Goal: Navigation & Orientation: Find specific page/section

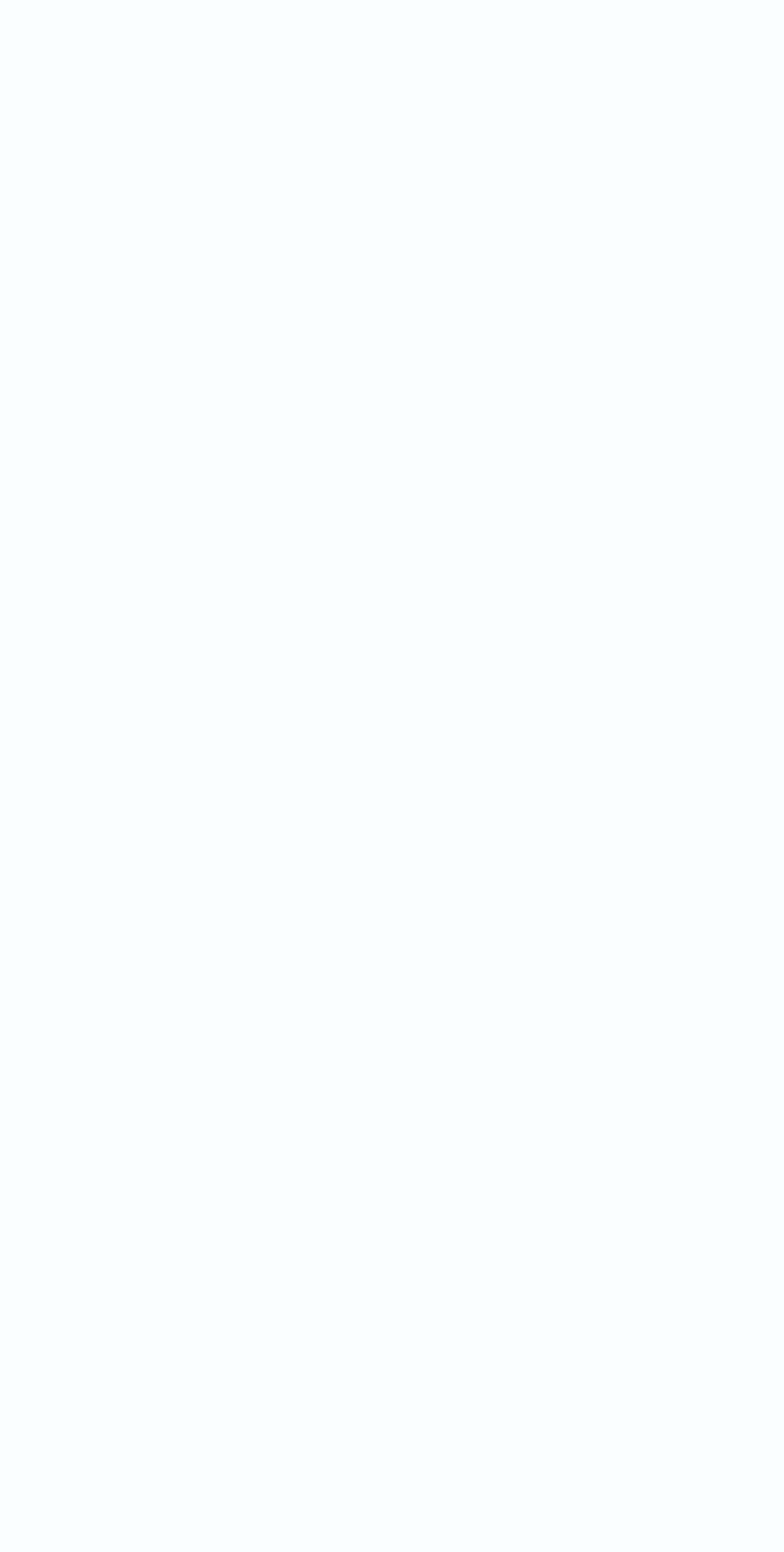
click at [403, 0] on html at bounding box center [392, 0] width 784 height 0
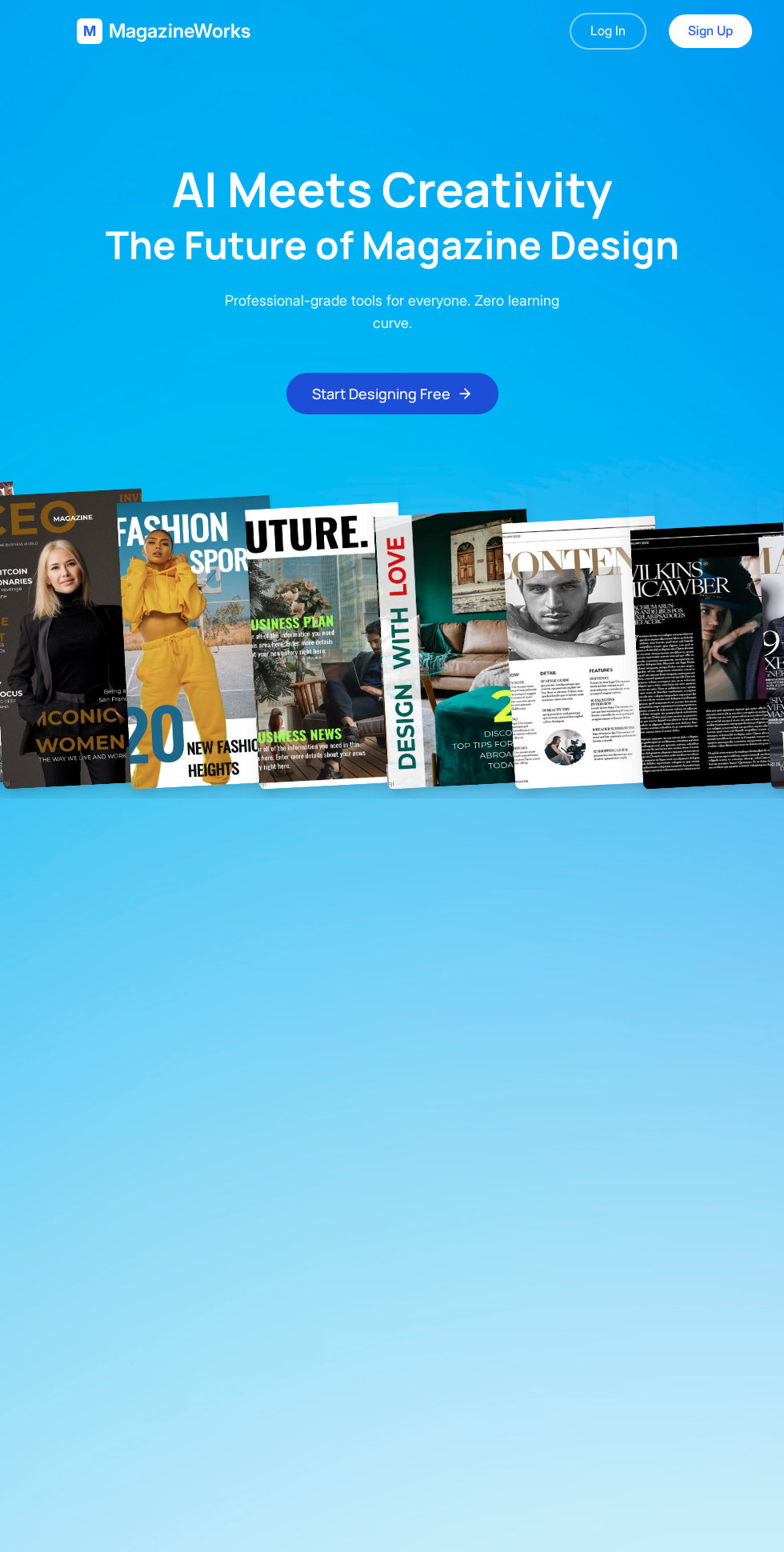
click at [586, 625] on img at bounding box center [585, 652] width 167 height 273
click at [722, 35] on link "Sign Up" at bounding box center [710, 31] width 84 height 33
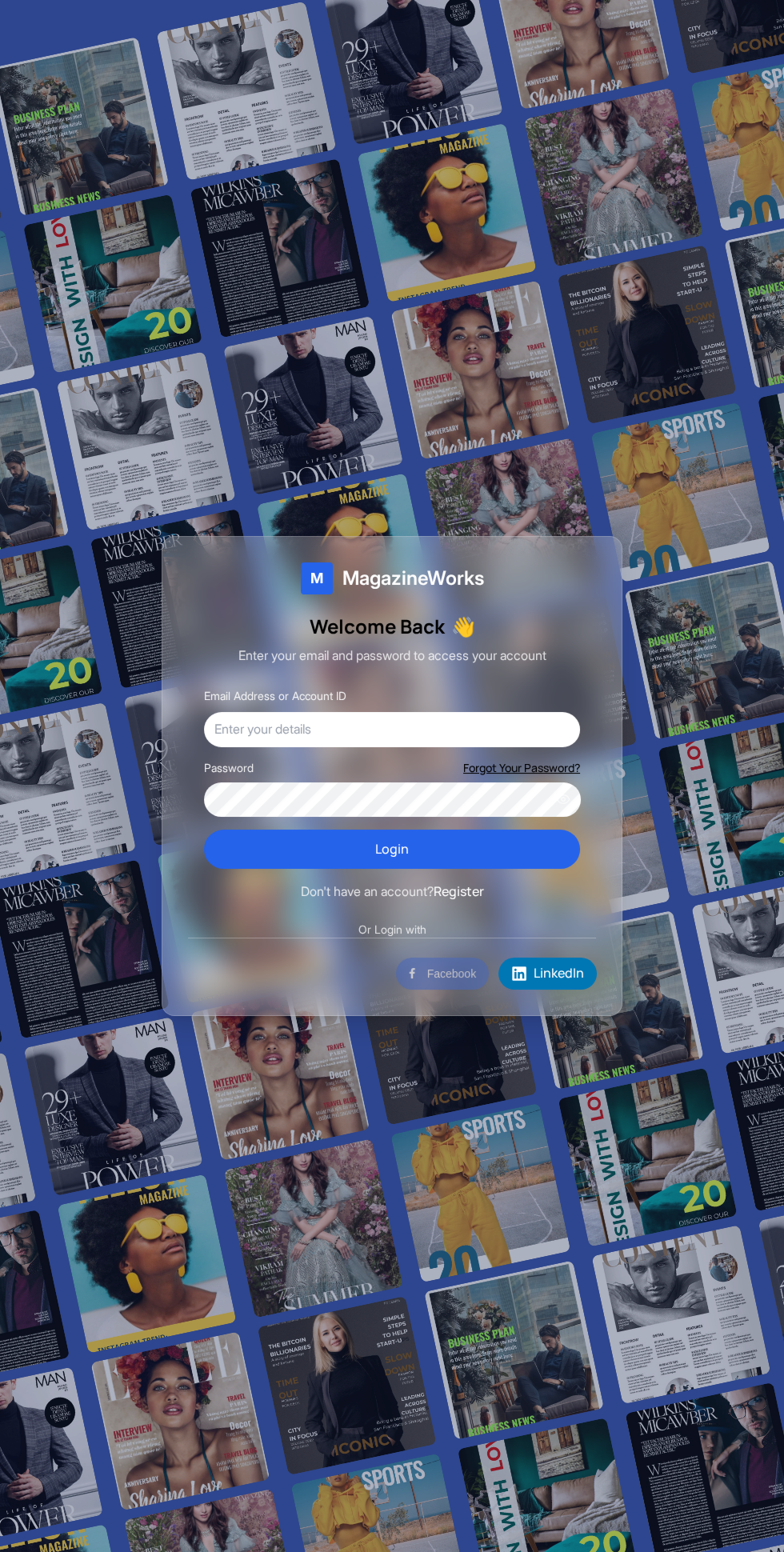
click at [307, 991] on iframe at bounding box center [286, 973] width 215 height 35
click at [365, 1016] on div "M MagazineWorks Welcome Back 👋 Enter your email and password to access your acc…" at bounding box center [392, 776] width 460 height 480
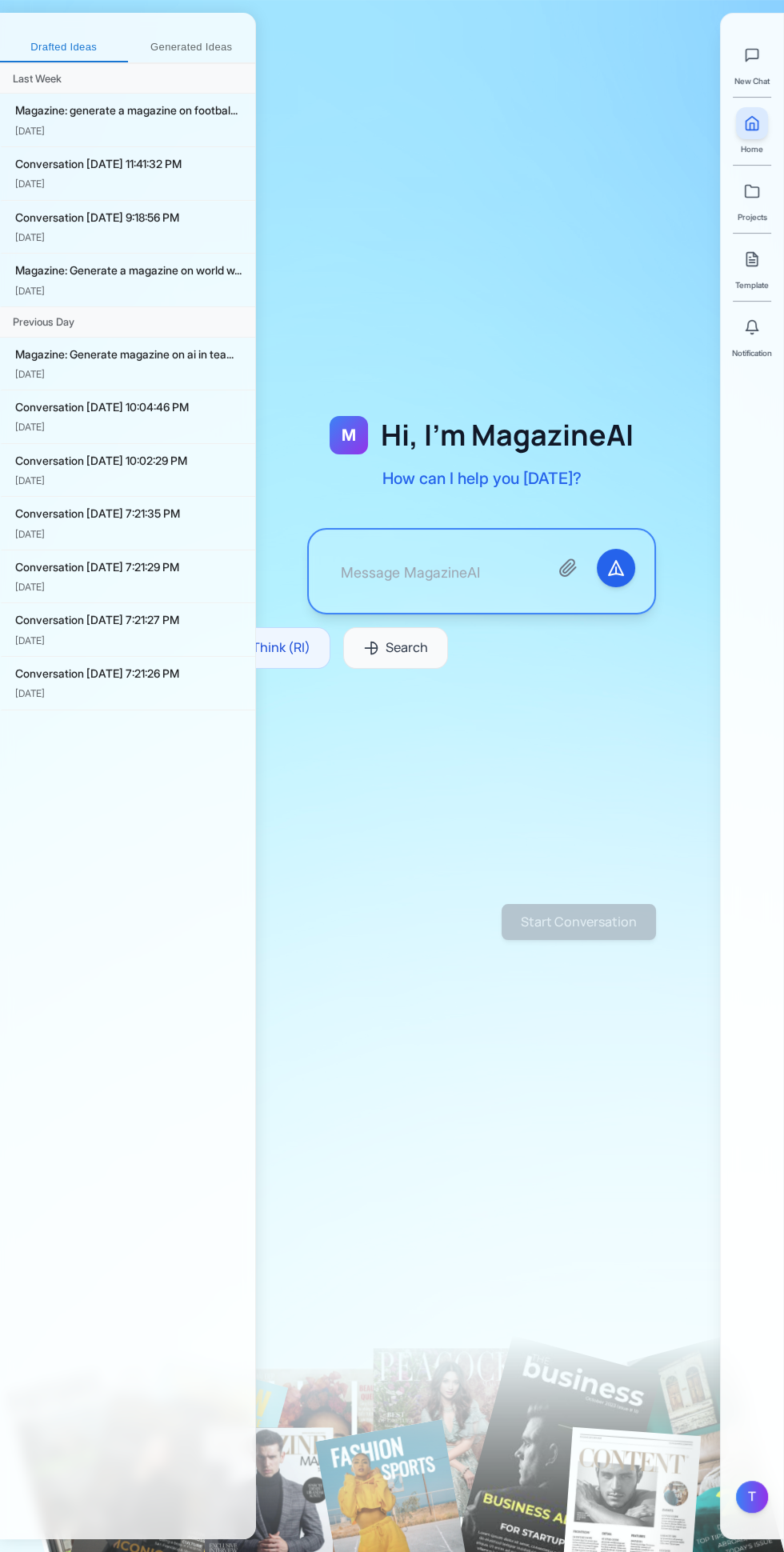
click at [751, 191] on icon at bounding box center [752, 192] width 16 height 16
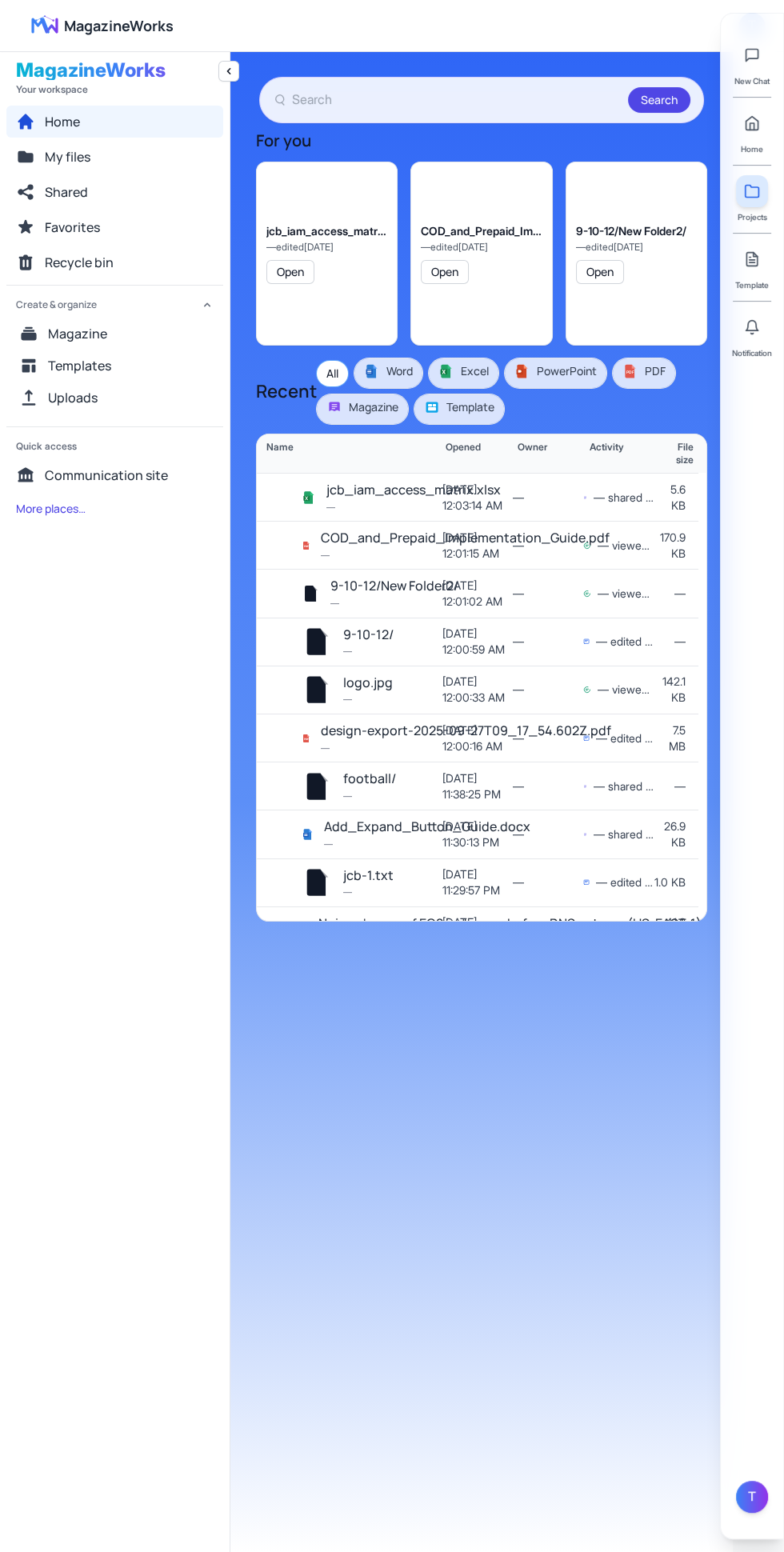
click at [475, 370] on span "Excel" at bounding box center [463, 371] width 50 height 16
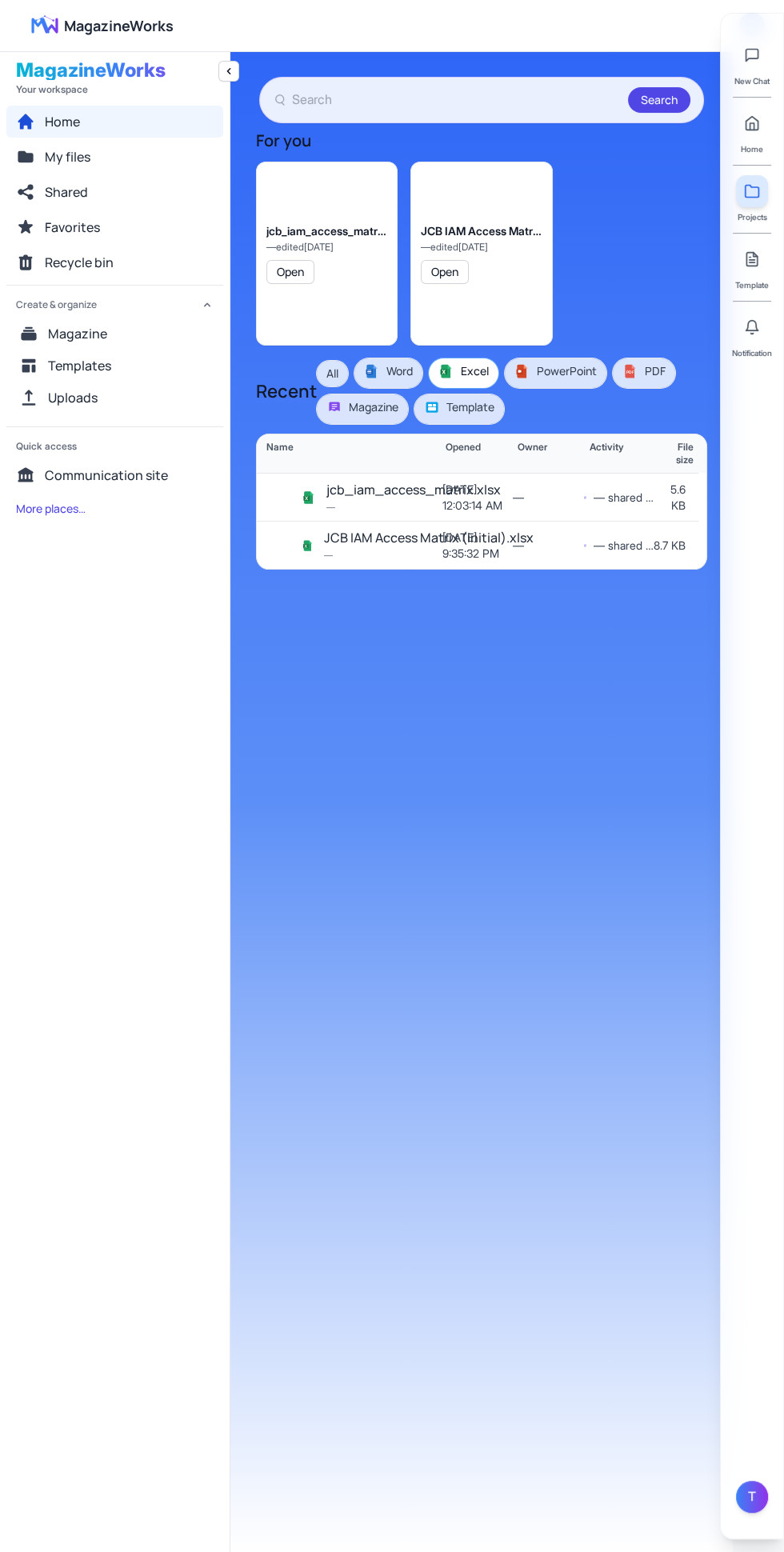
click at [655, 378] on span "PDF PDF" at bounding box center [644, 371] width 43 height 16
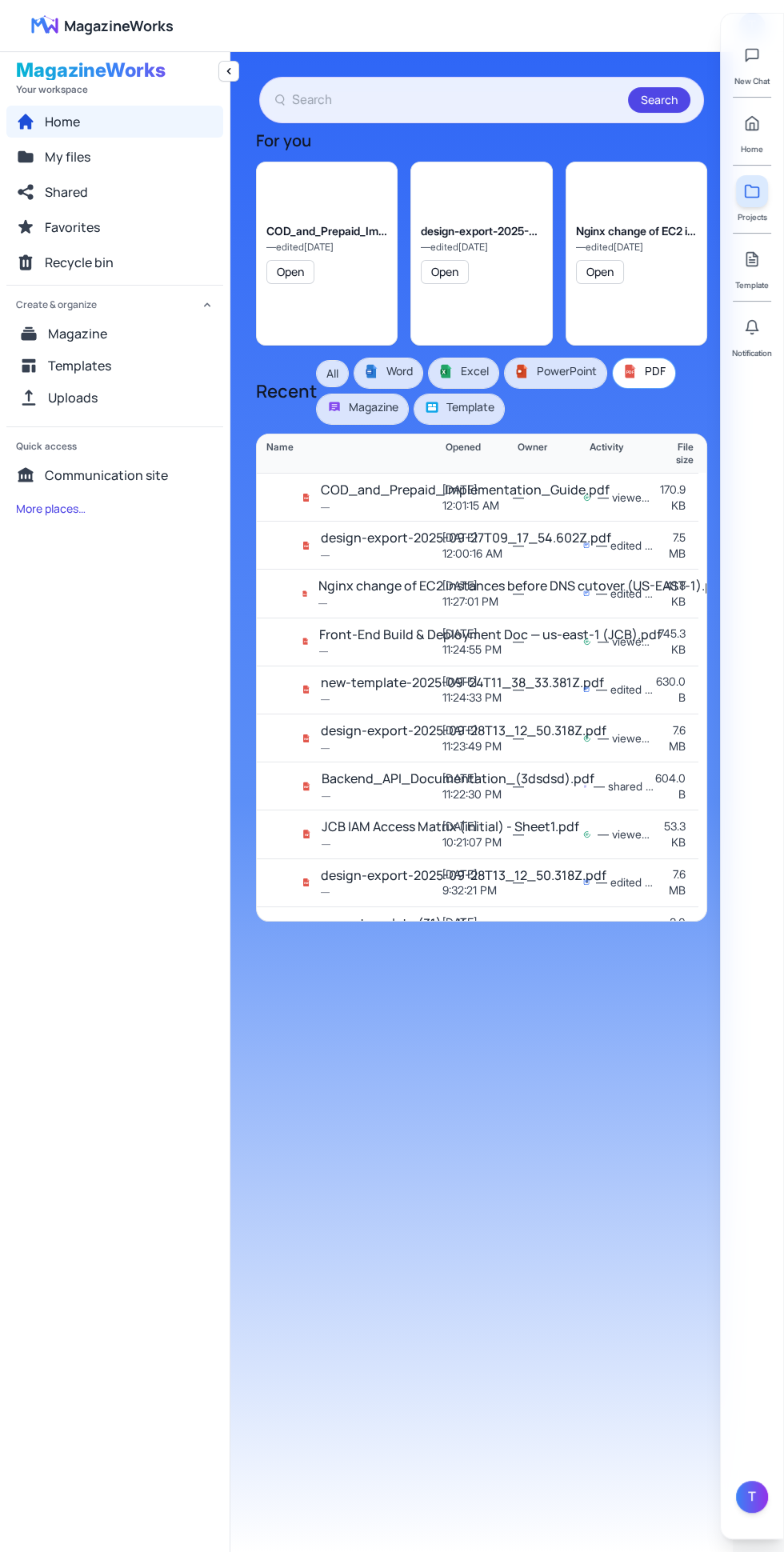
click at [471, 415] on button "Template" at bounding box center [459, 408] width 90 height 30
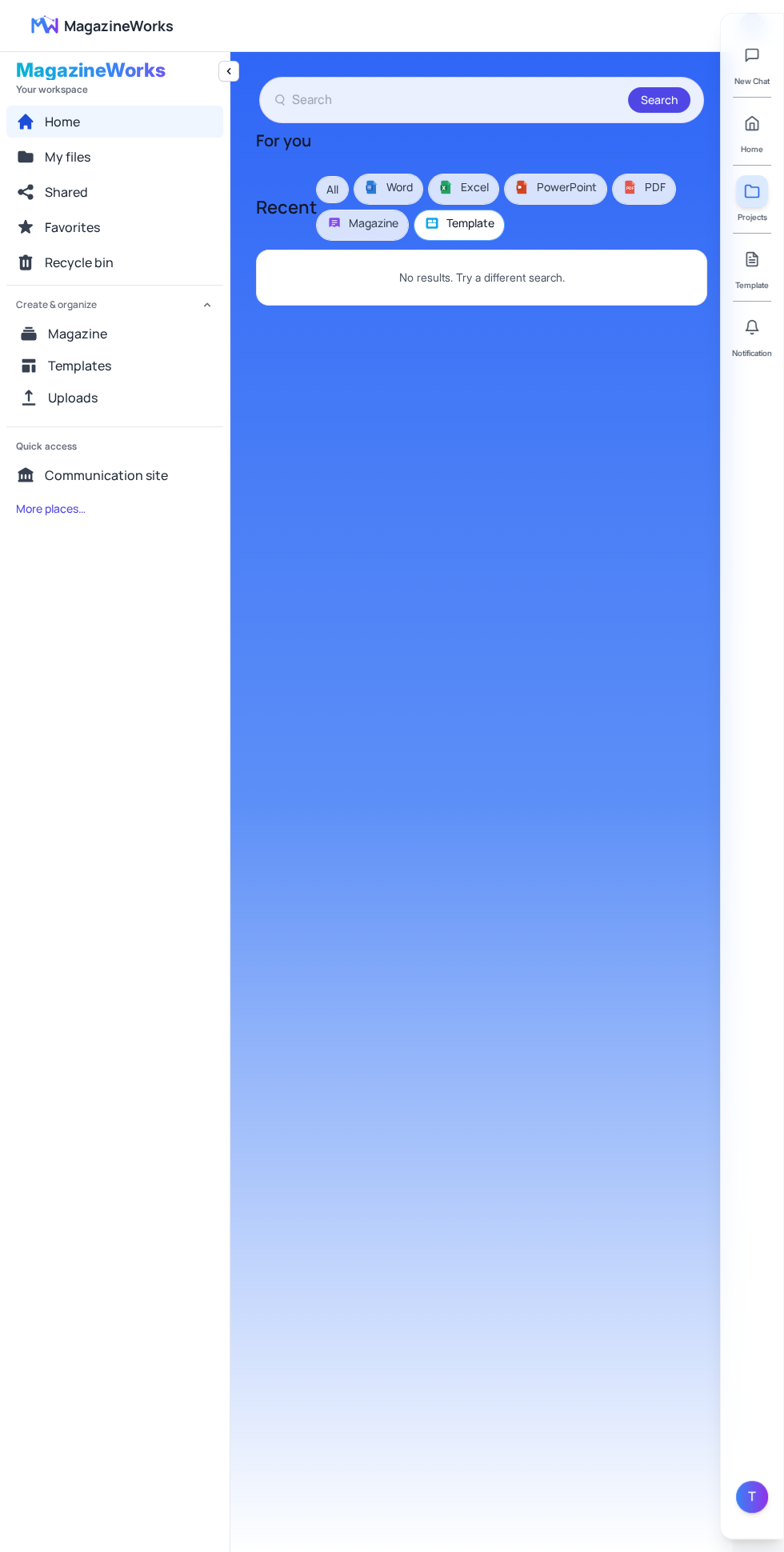
click at [330, 187] on button "All" at bounding box center [332, 190] width 31 height 25
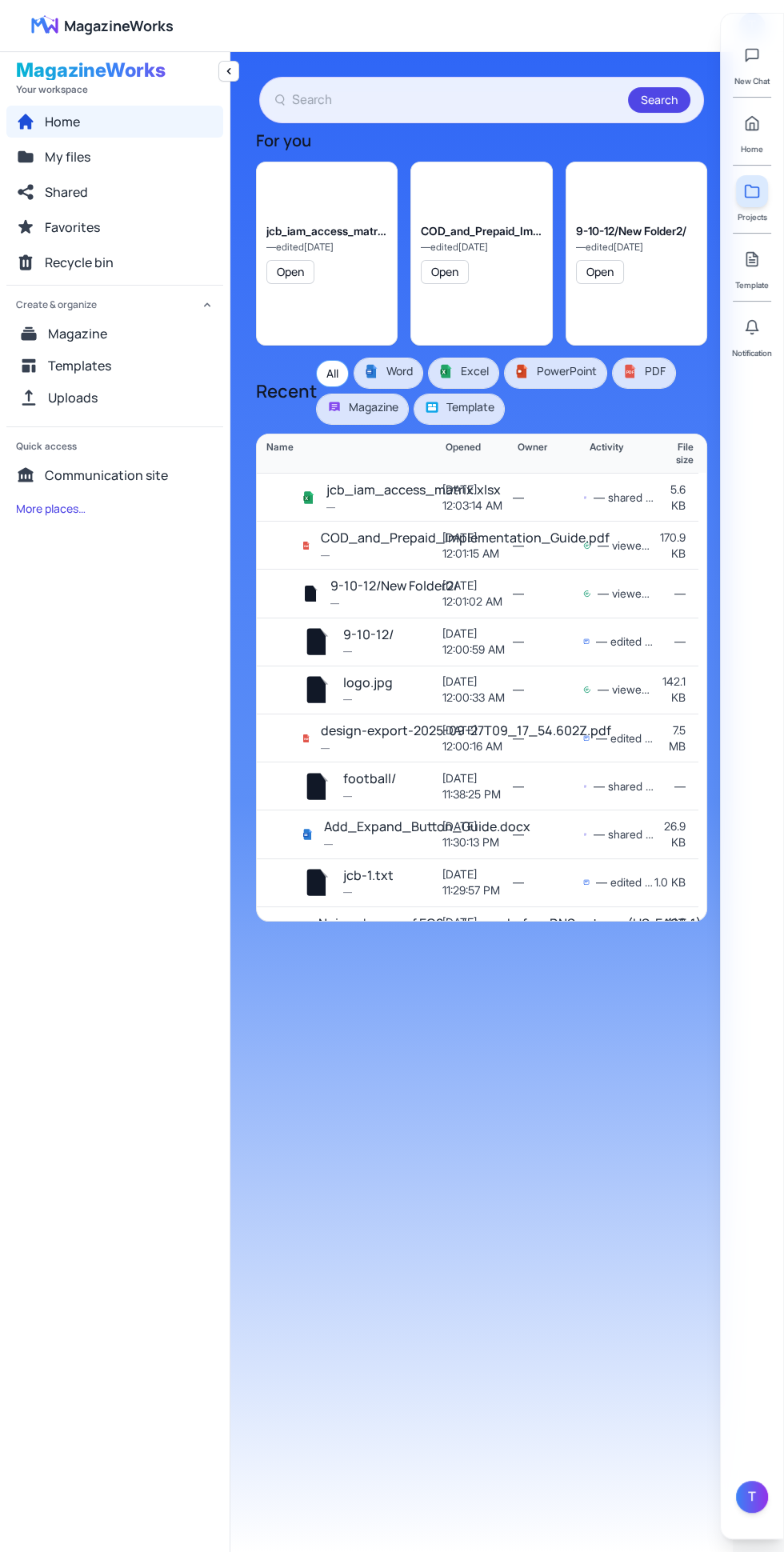
click at [102, 164] on button "My files" at bounding box center [114, 157] width 217 height 32
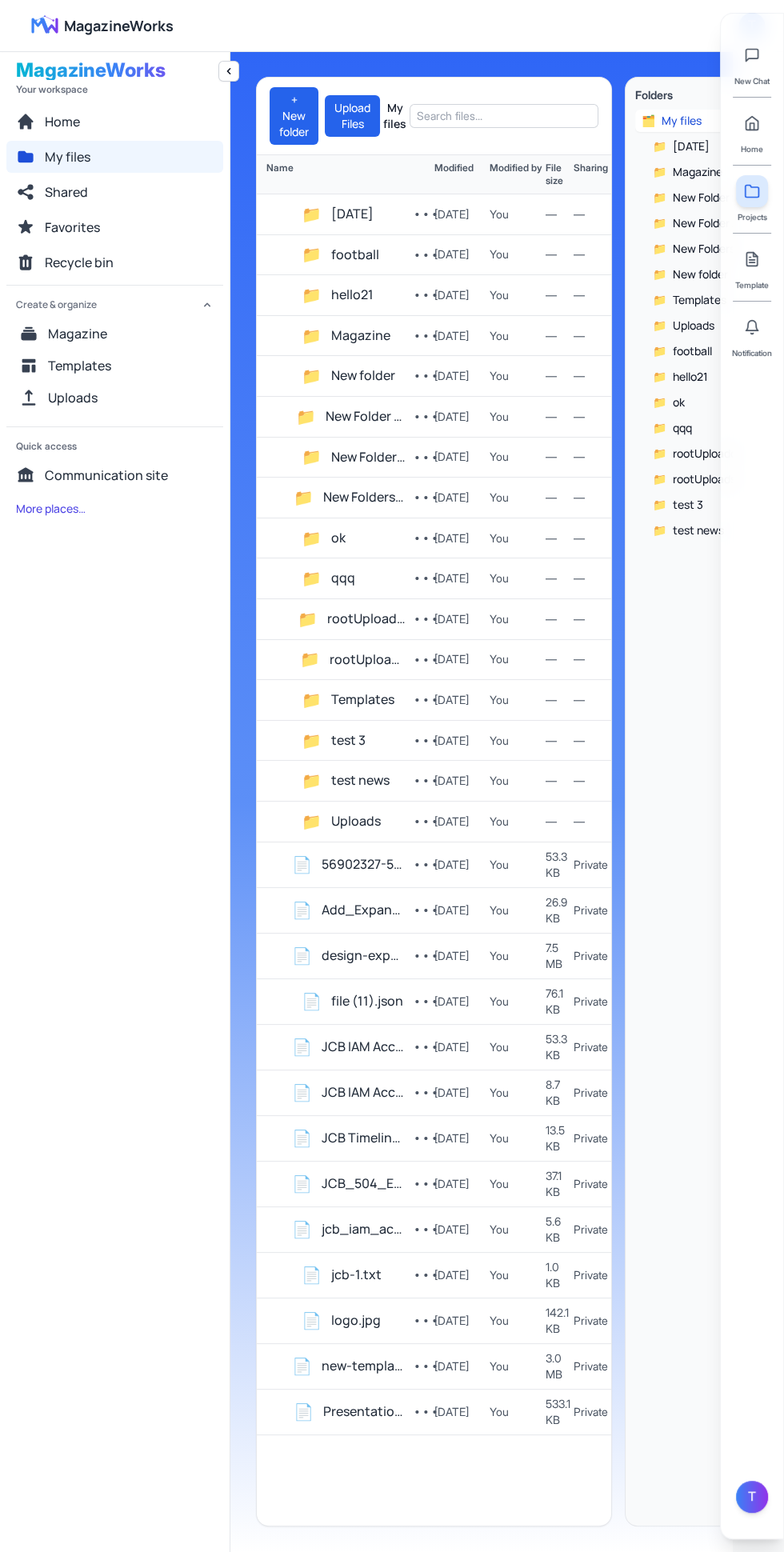
click at [355, 213] on button "9-10-12" at bounding box center [352, 214] width 42 height 21
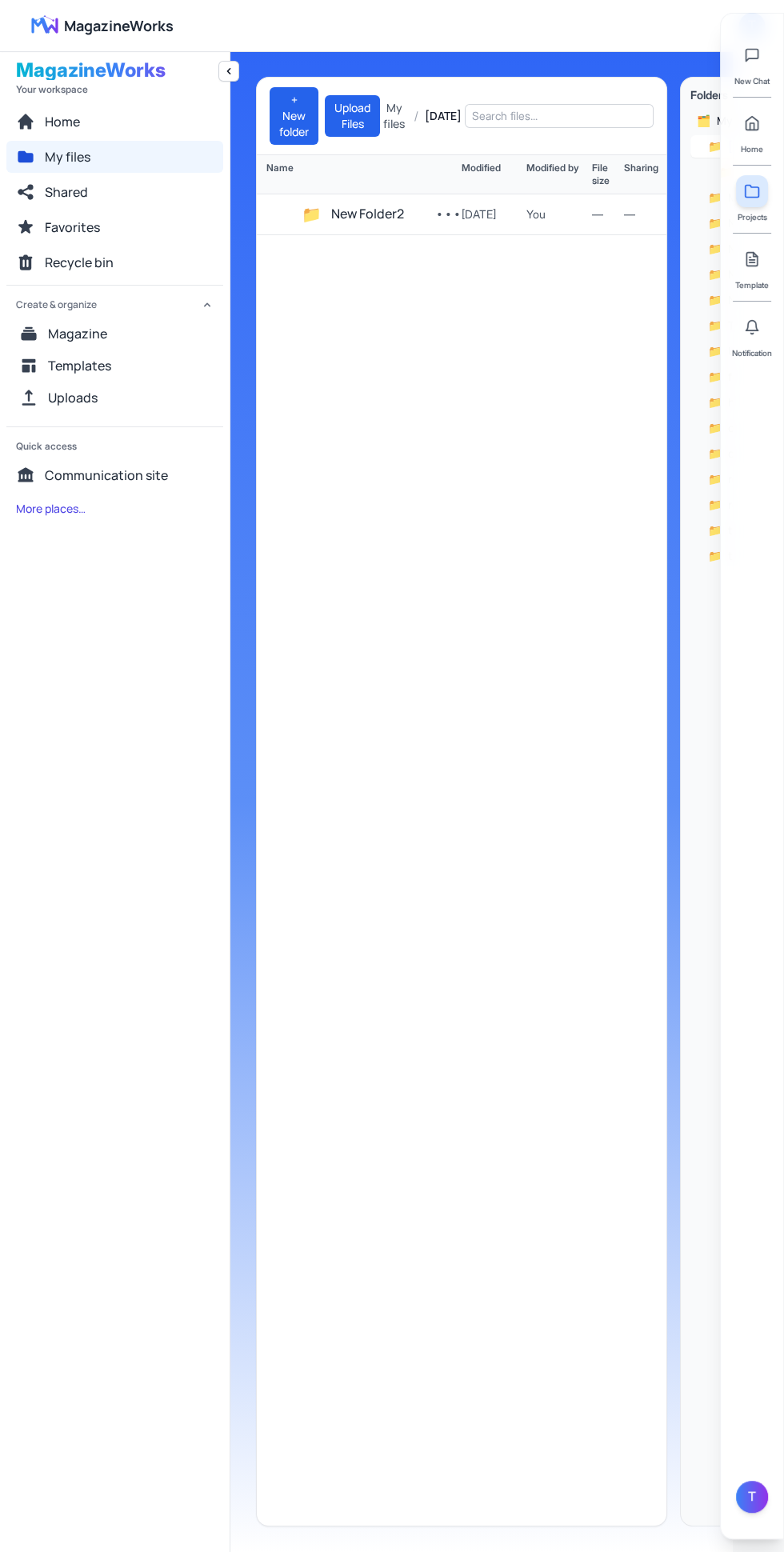
click at [377, 208] on button "New Folder2" at bounding box center [367, 214] width 73 height 21
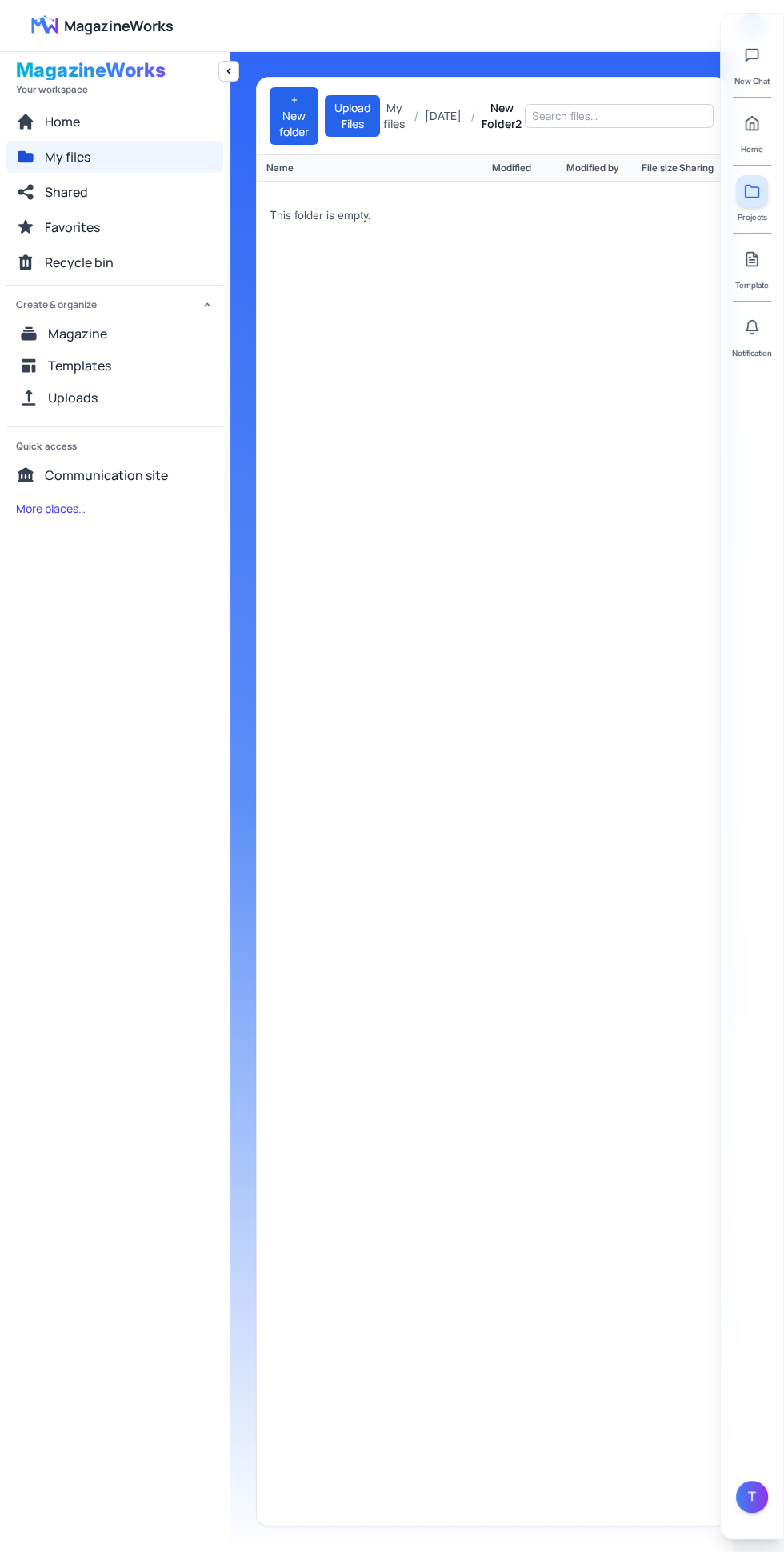
click at [58, 286] on button "Create & organize" at bounding box center [114, 302] width 217 height 32
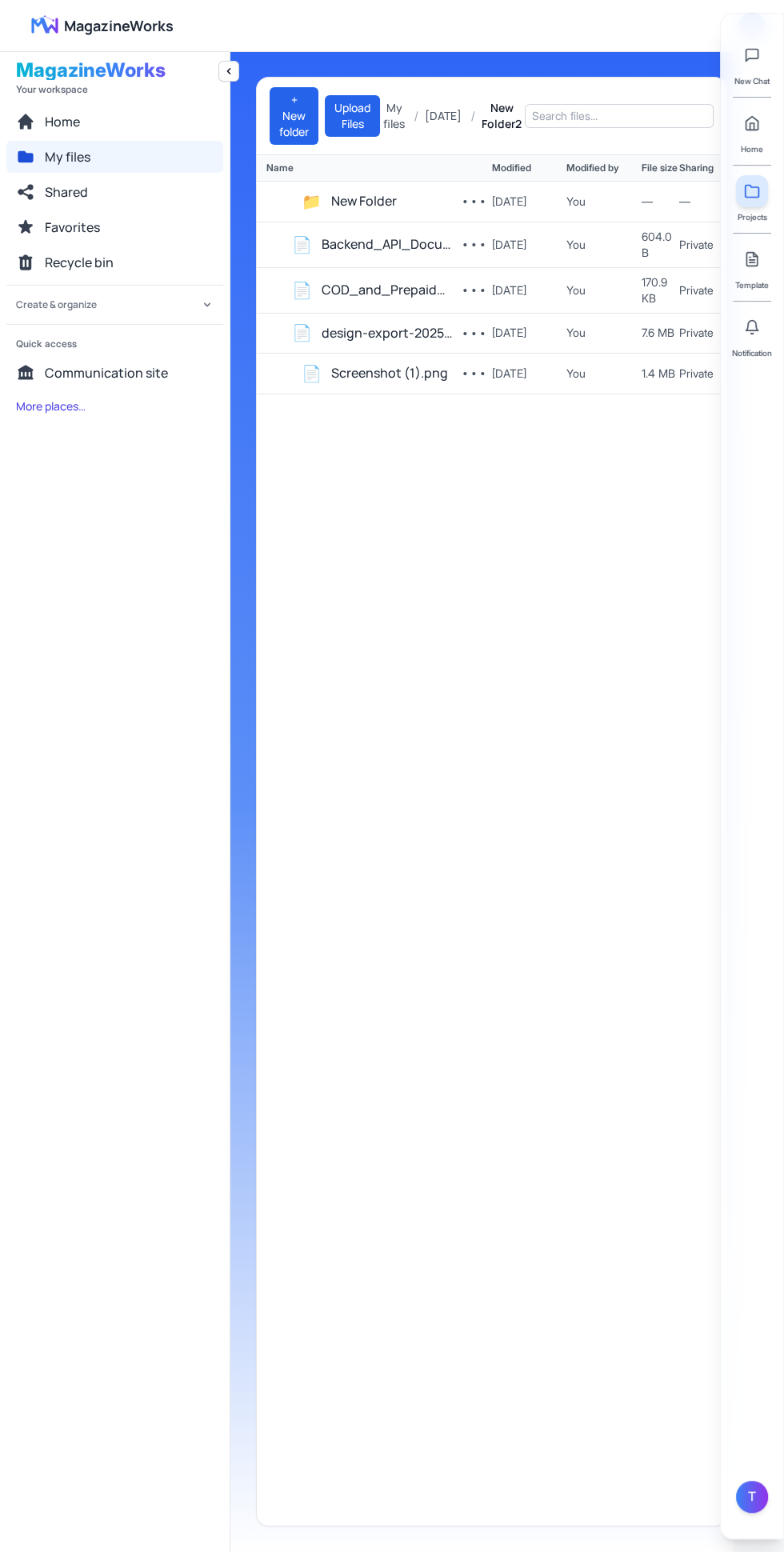
click at [381, 255] on button "Backend_API_Documentation_(3dsdsd).pdf" at bounding box center [388, 245] width 133 height 21
click at [393, 384] on button "Screenshot (1).png" at bounding box center [389, 373] width 117 height 21
click at [416, 384] on button "Screenshot (1).png" at bounding box center [389, 373] width 117 height 21
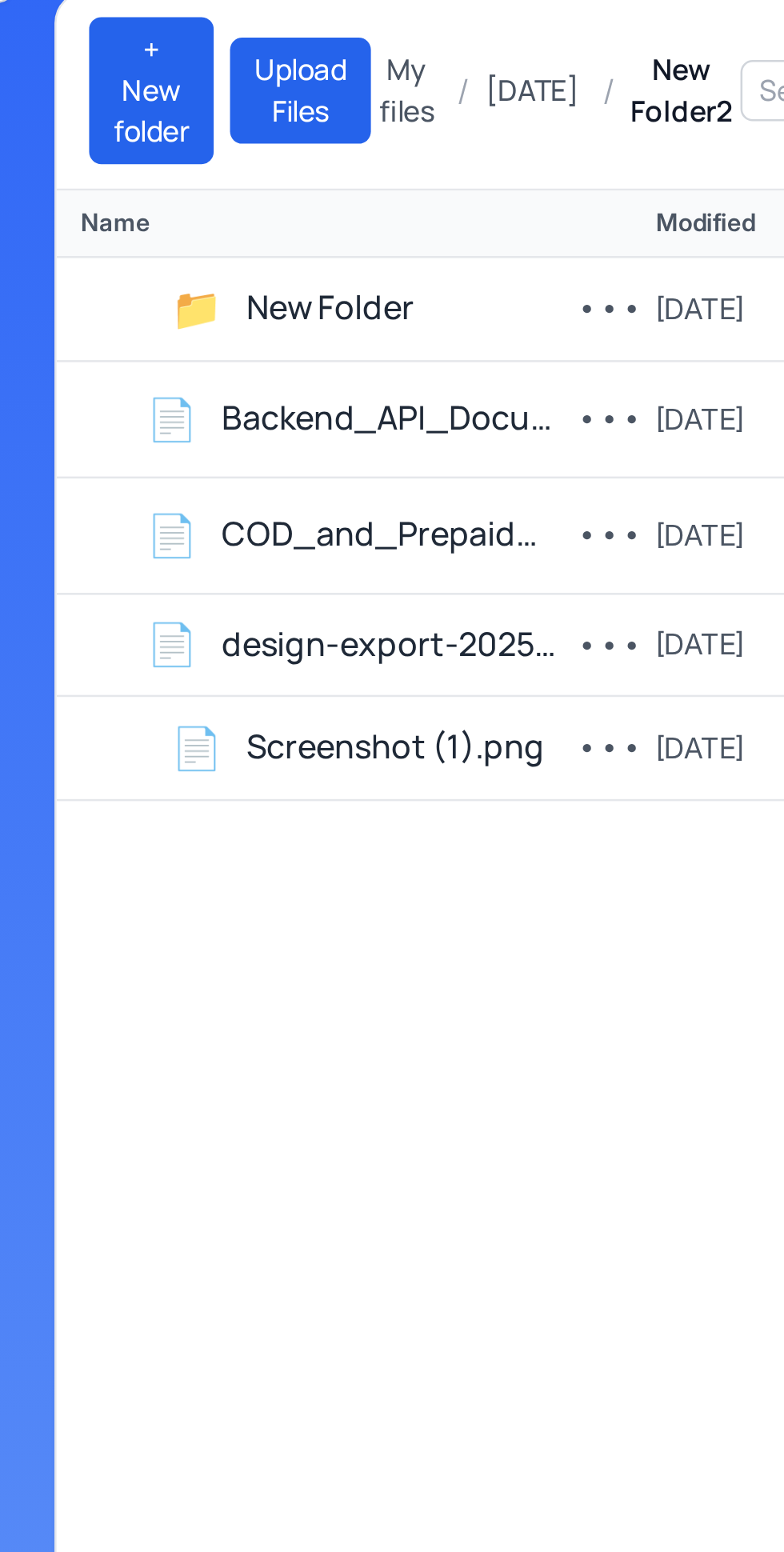
click at [468, 381] on button "•••" at bounding box center [474, 373] width 40 height 27
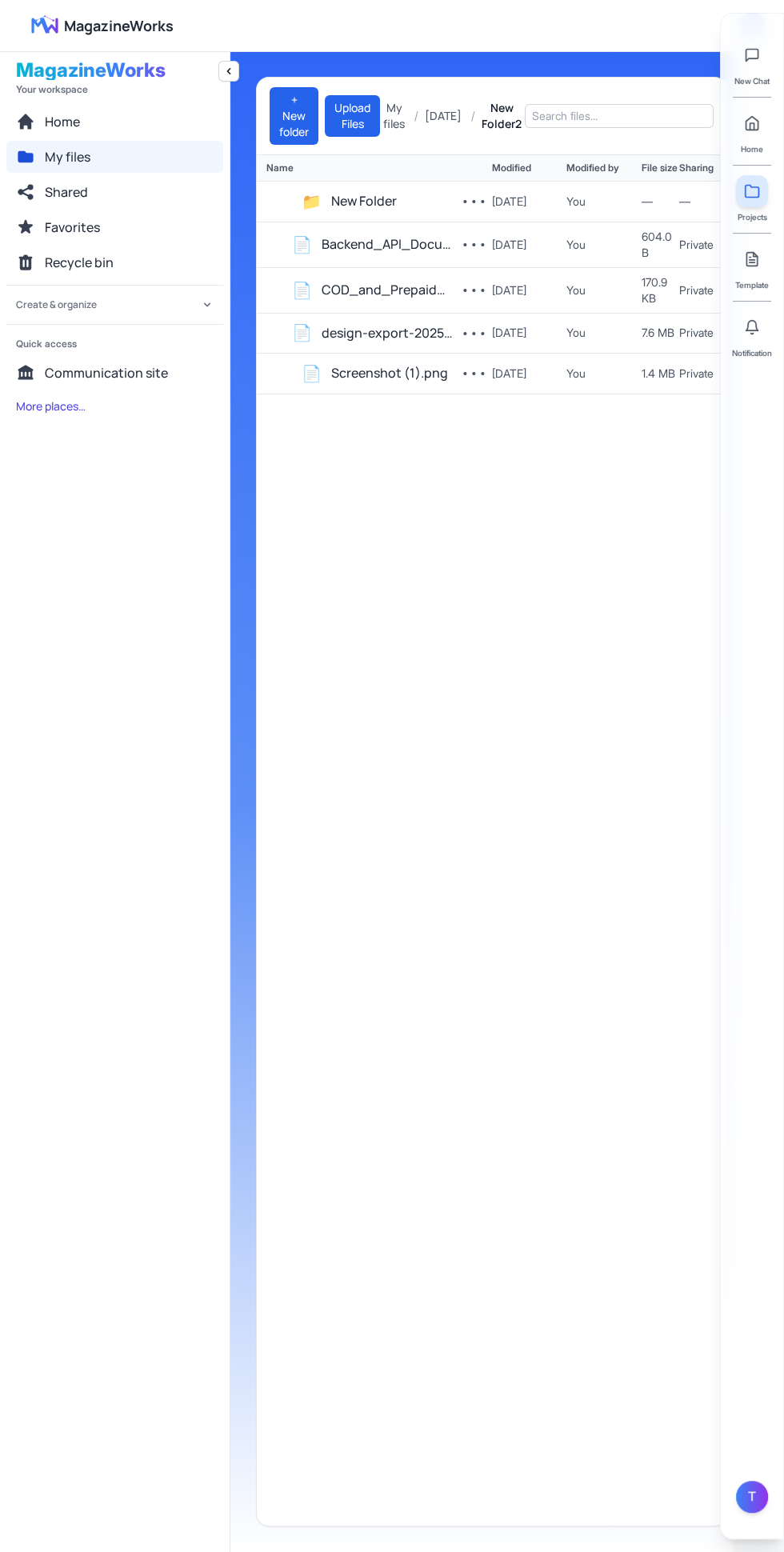
click at [74, 227] on span "Favorites" at bounding box center [72, 227] width 55 height 19
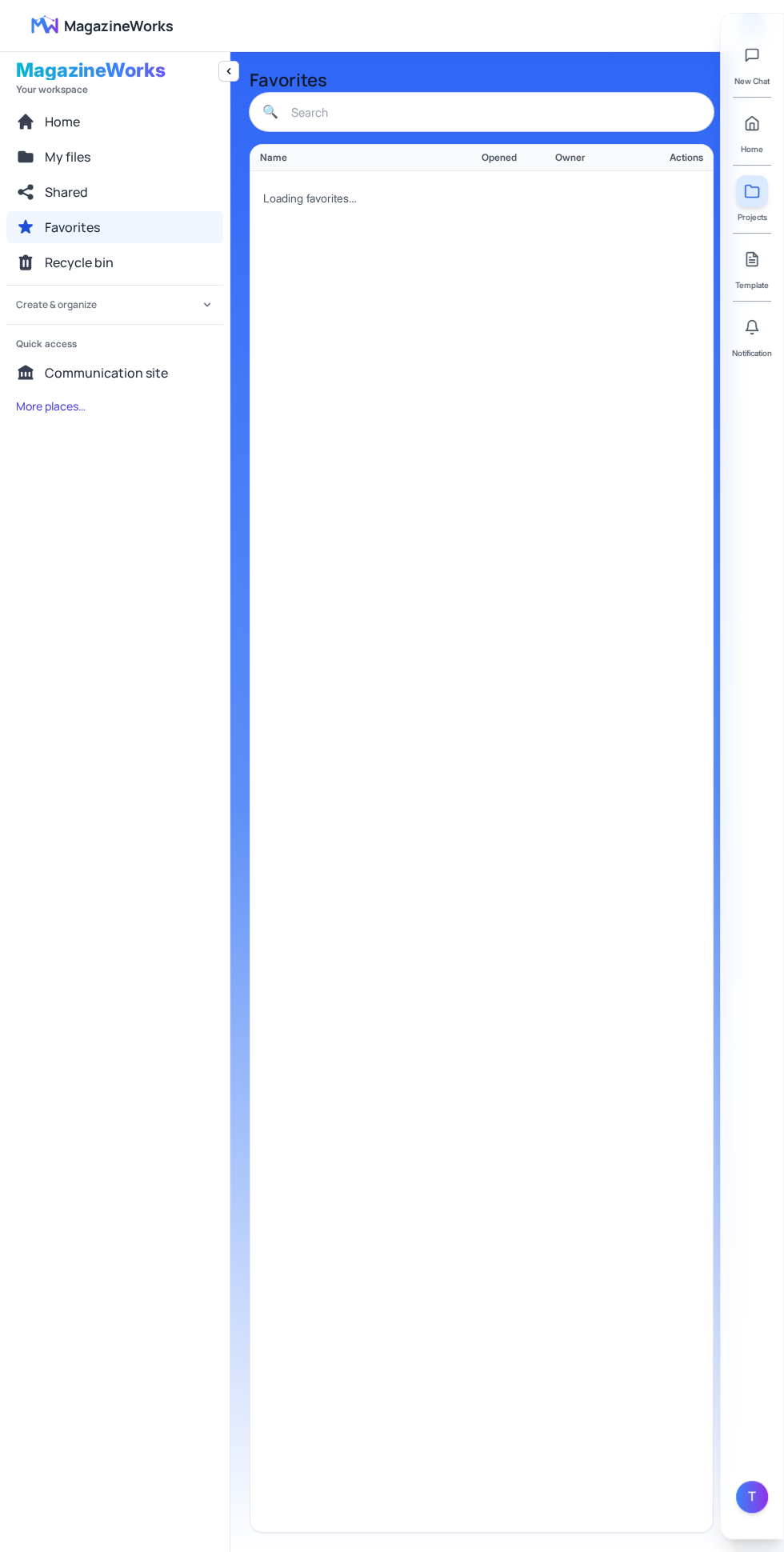
click at [771, 263] on div "New Chat Home Projects Template Notification" at bounding box center [752, 192] width 40 height 333
click at [751, 258] on icon at bounding box center [752, 259] width 16 height 16
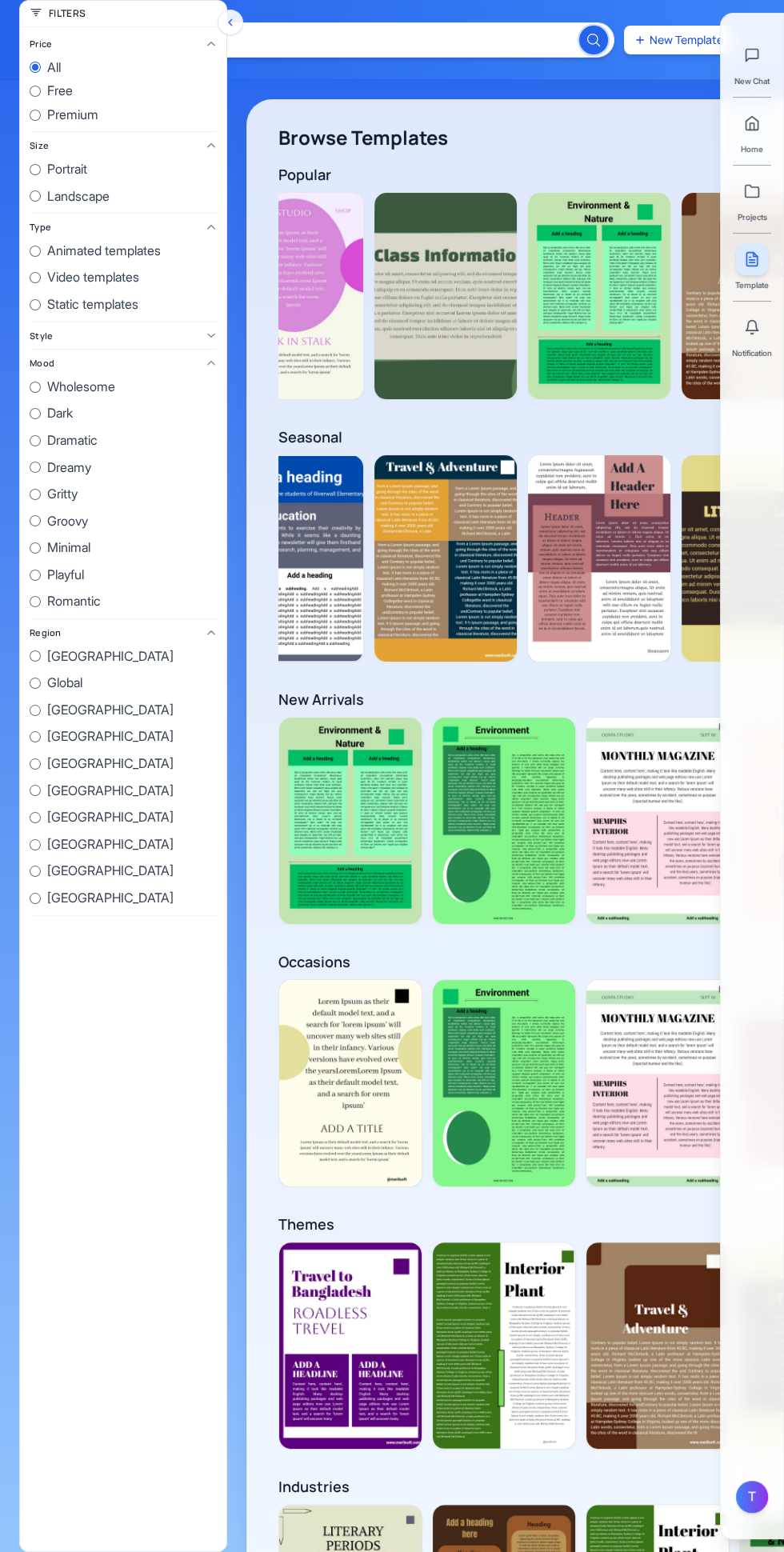
scroll to position [0, 3129]
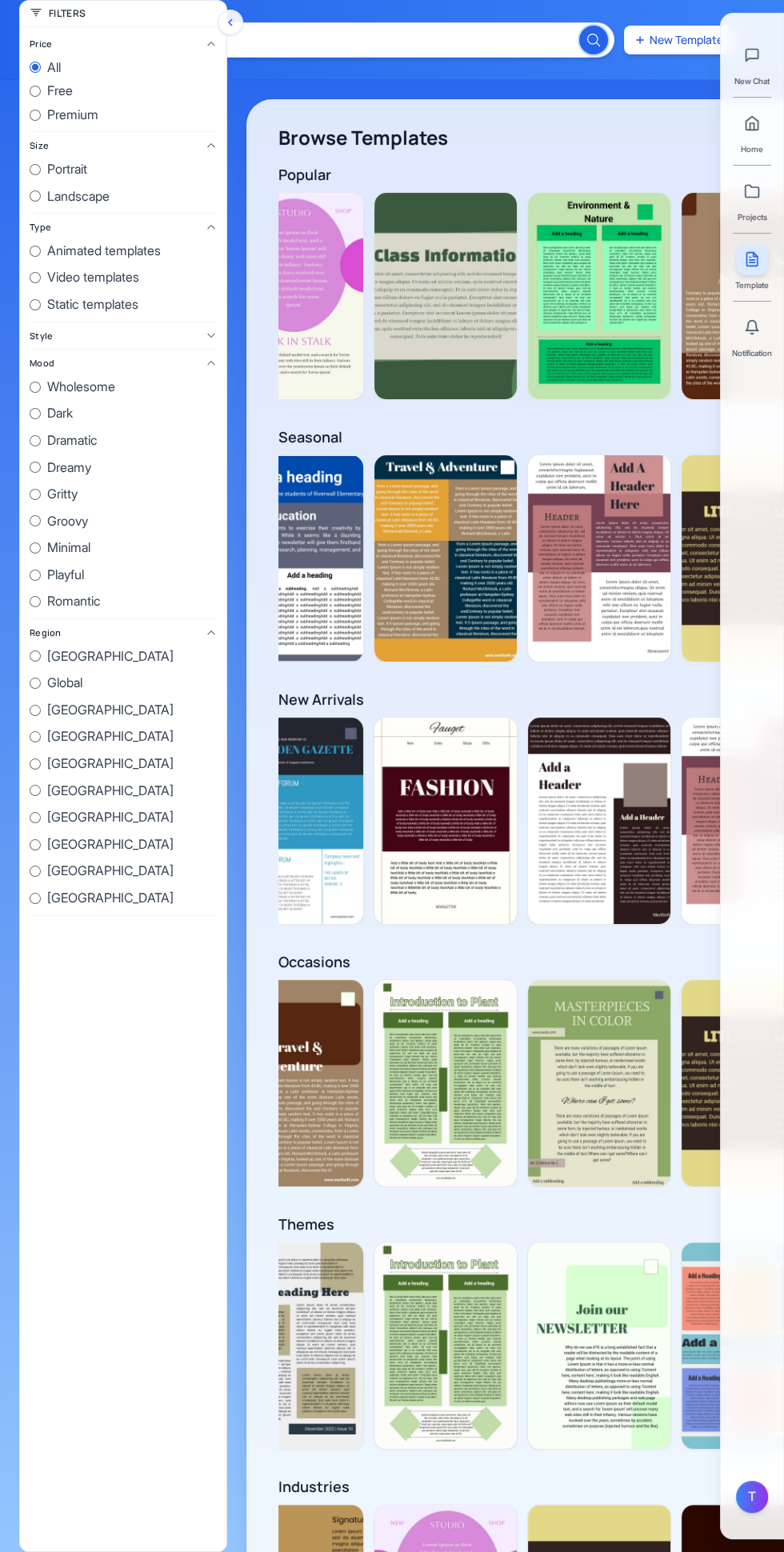
click at [445, 827] on img at bounding box center [445, 820] width 142 height 206
